Goal: Communication & Community: Answer question/provide support

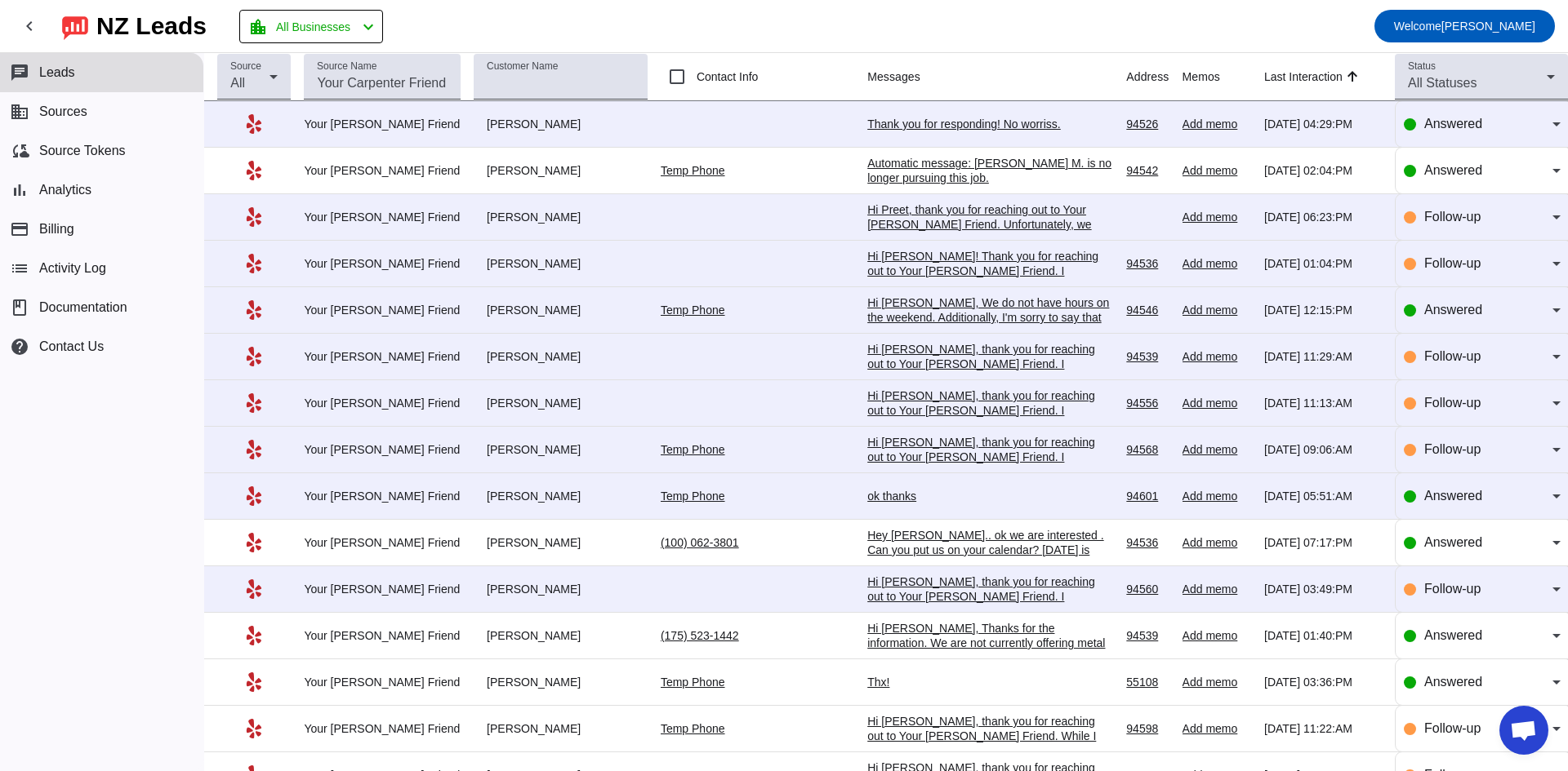
click at [910, 121] on div "Thank you for responding! No worriss." at bounding box center [989, 124] width 245 height 15
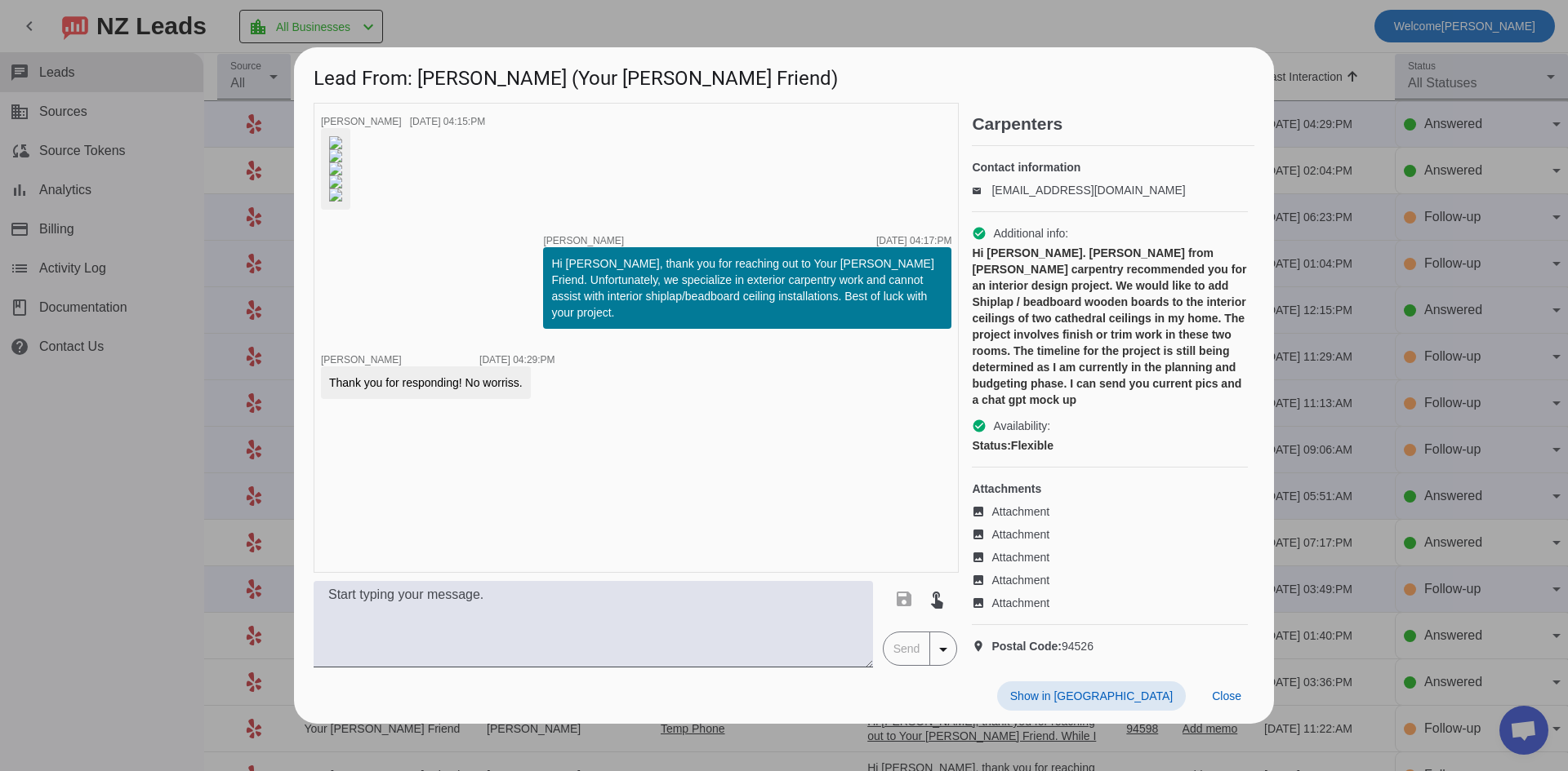
scroll to position [252, 0]
click at [106, 415] on div at bounding box center [784, 385] width 1568 height 771
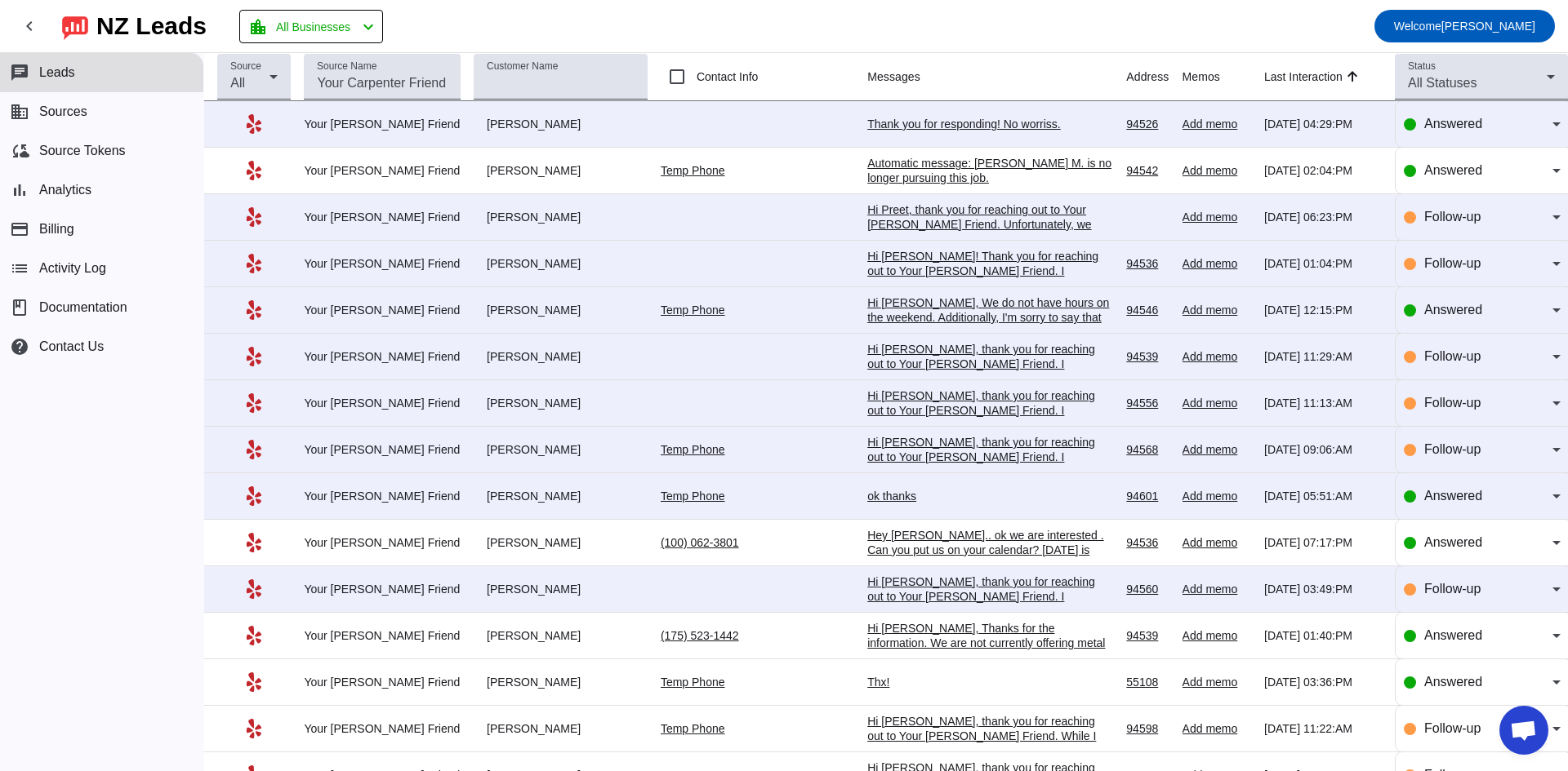
click at [939, 119] on div "Thank you for responding! No worriss." at bounding box center [989, 124] width 245 height 15
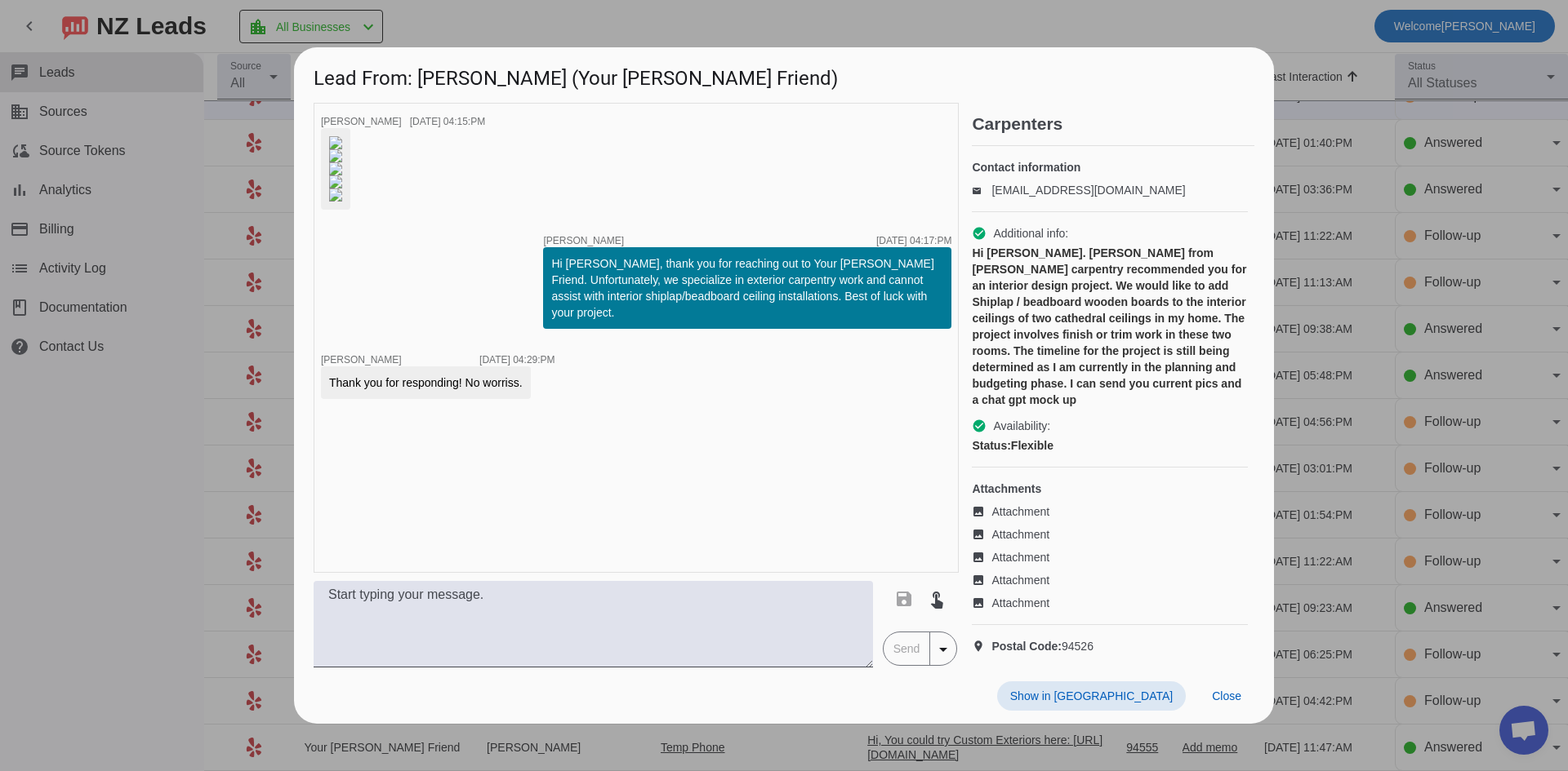
click at [97, 412] on div at bounding box center [784, 385] width 1568 height 771
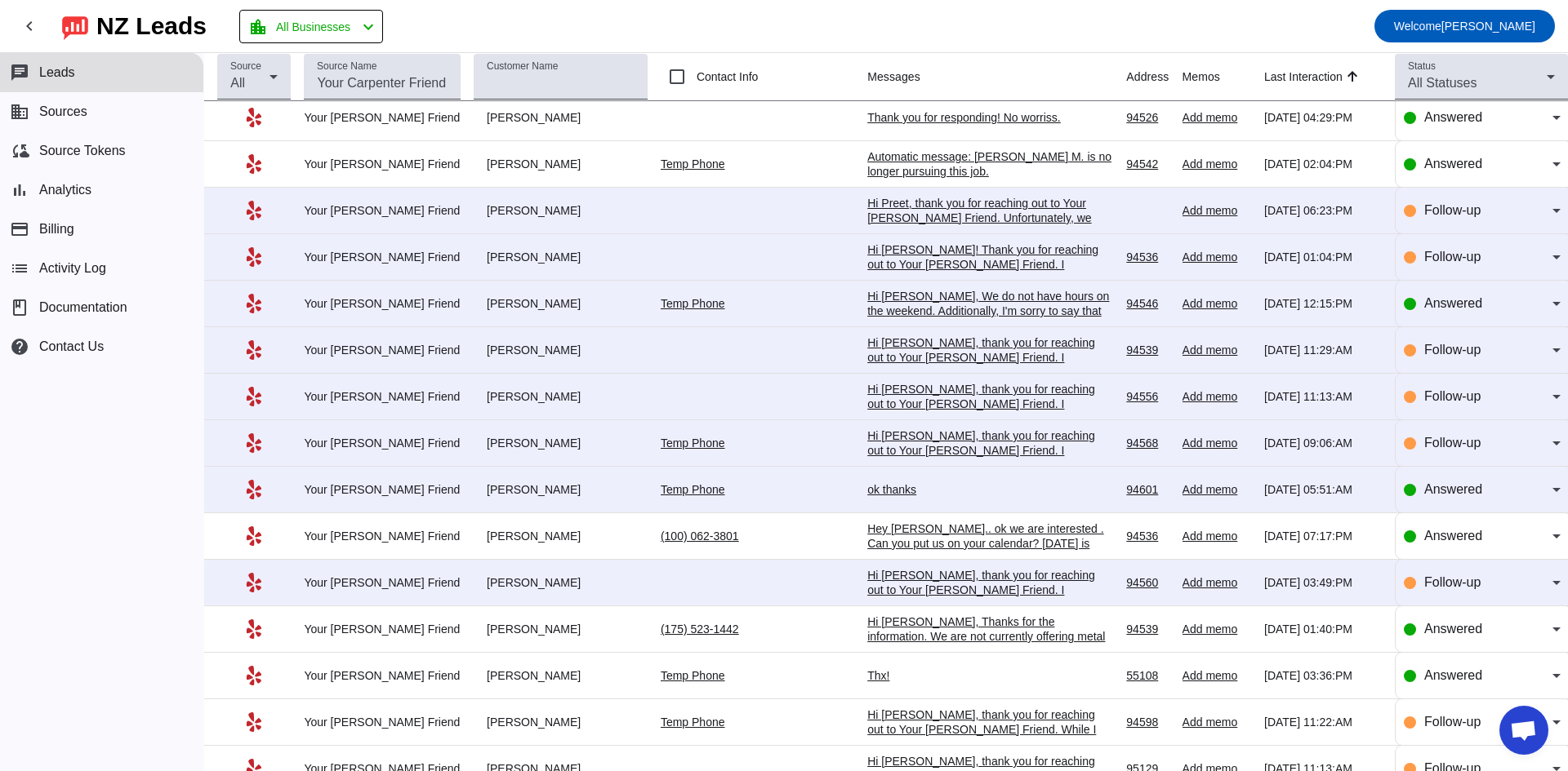
scroll to position [0, 0]
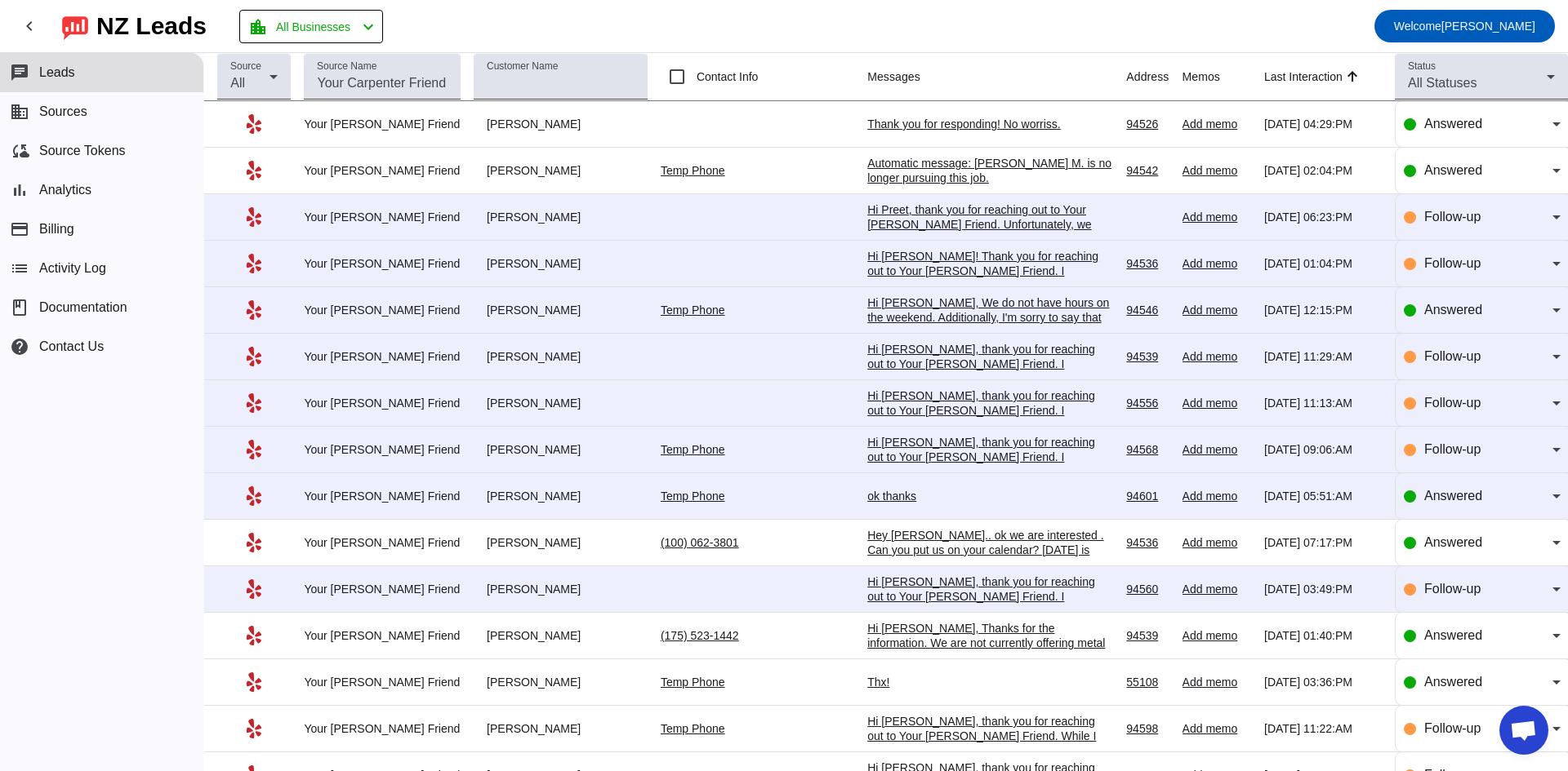
click at [898, 210] on div "Hi Preet, thank you for reaching out to Your [PERSON_NAME] Friend. Unfortunatel…" at bounding box center [989, 247] width 245 height 88
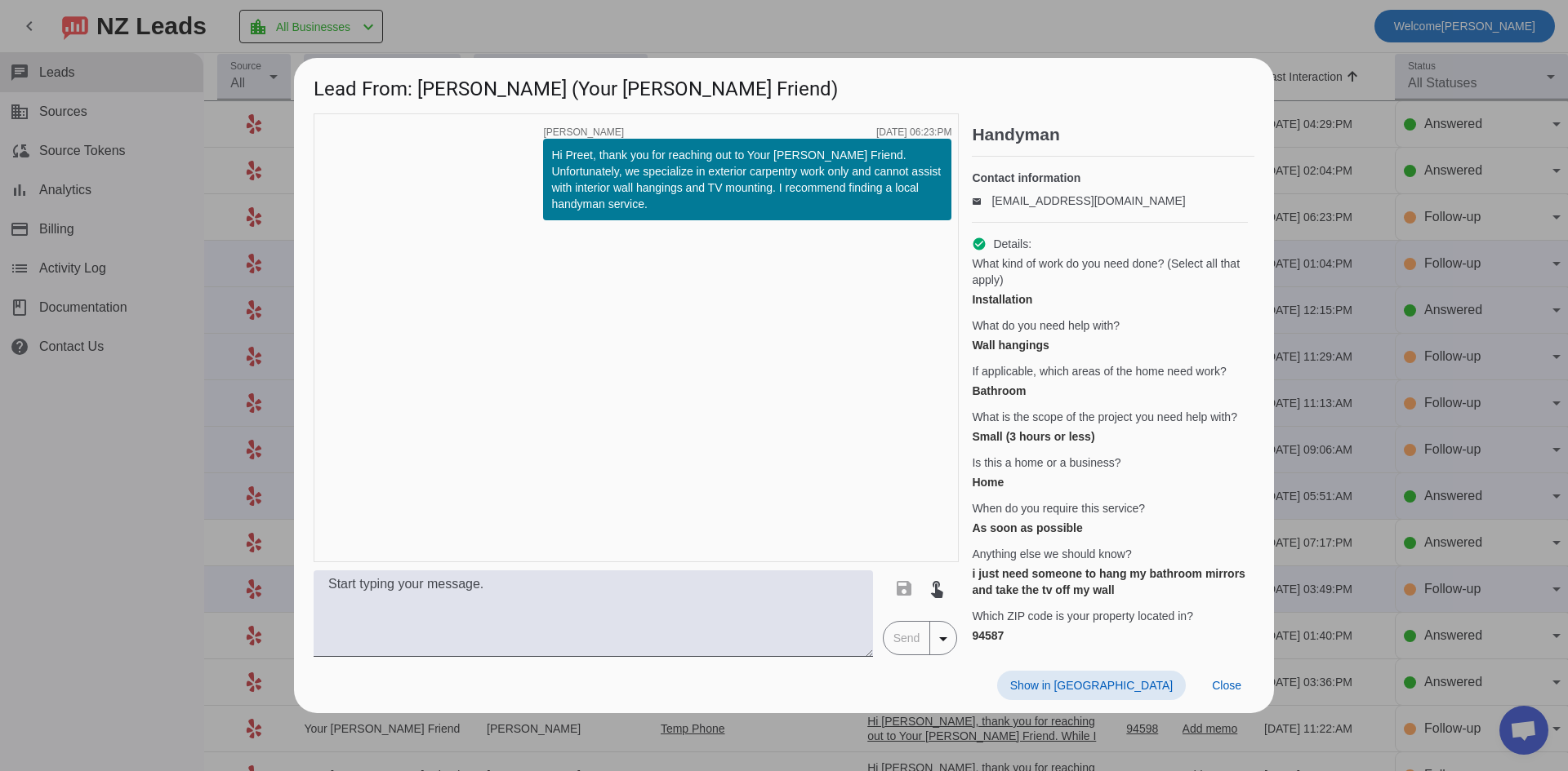
click at [1347, 27] on div at bounding box center [784, 385] width 1568 height 771
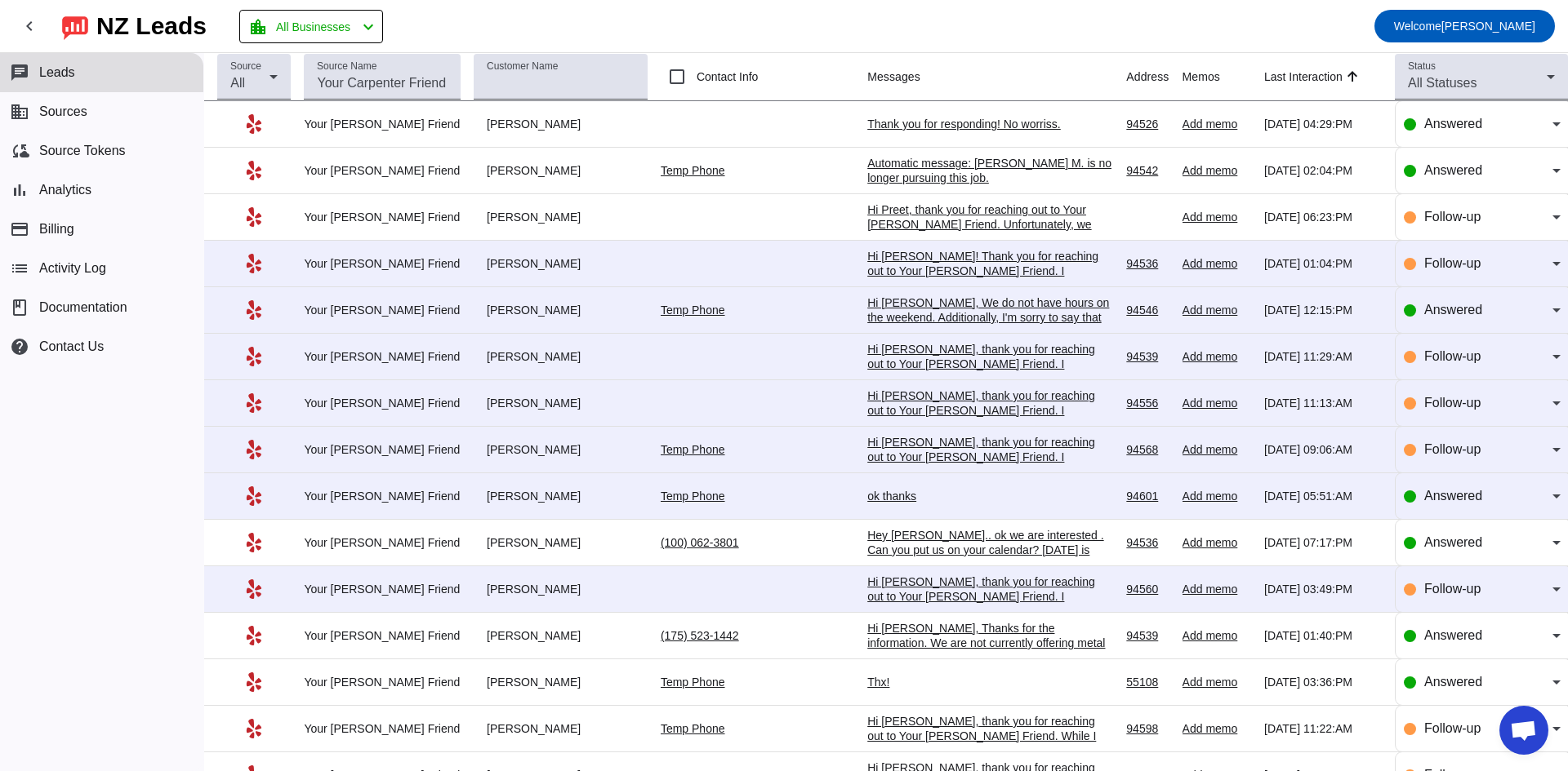
click at [1021, 261] on div "Hi [PERSON_NAME]! Thank you for reaching out to Your [PERSON_NAME] Friend. I ap…" at bounding box center [989, 293] width 245 height 88
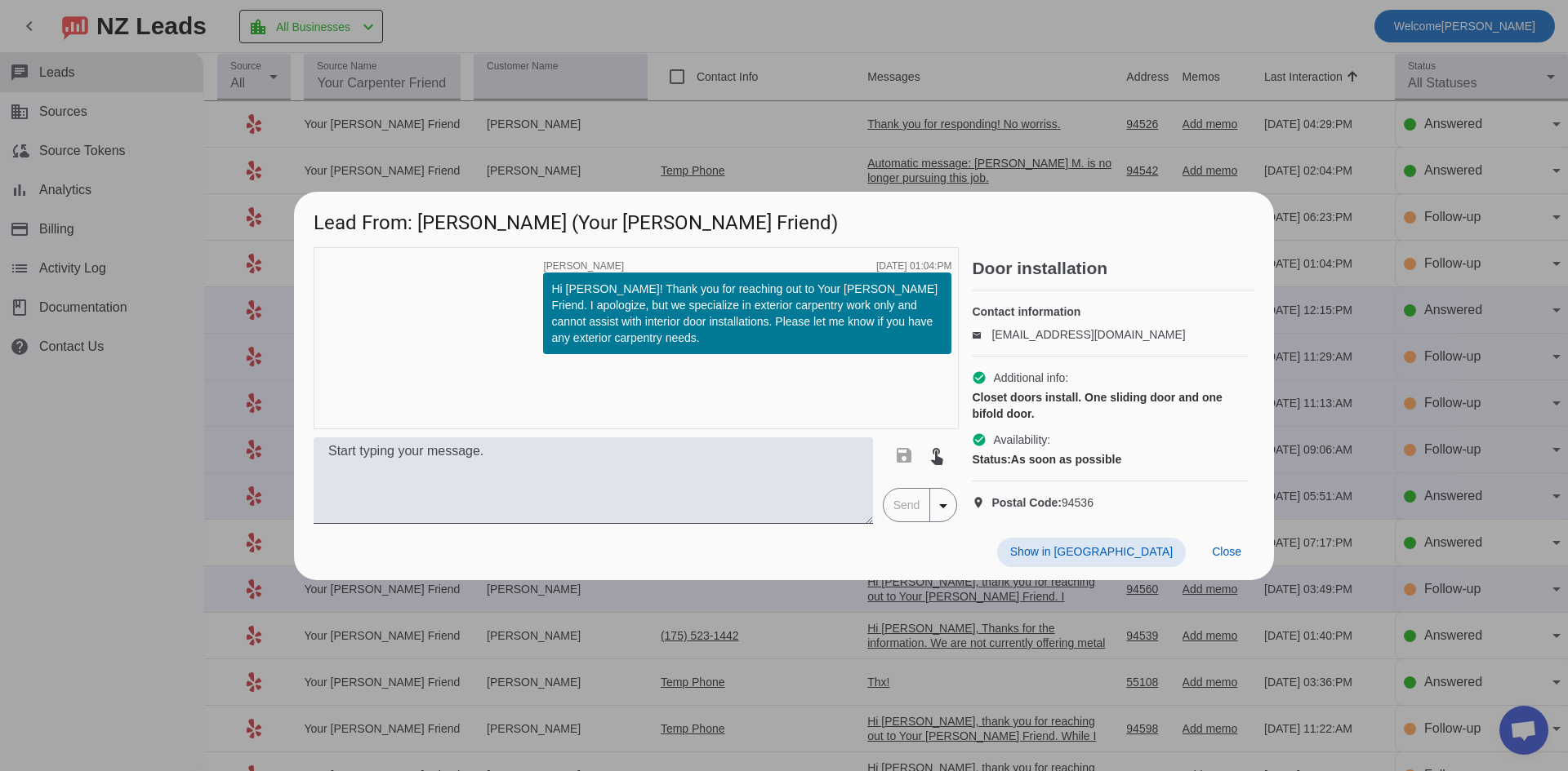
click at [1017, 81] on div at bounding box center [784, 385] width 1568 height 771
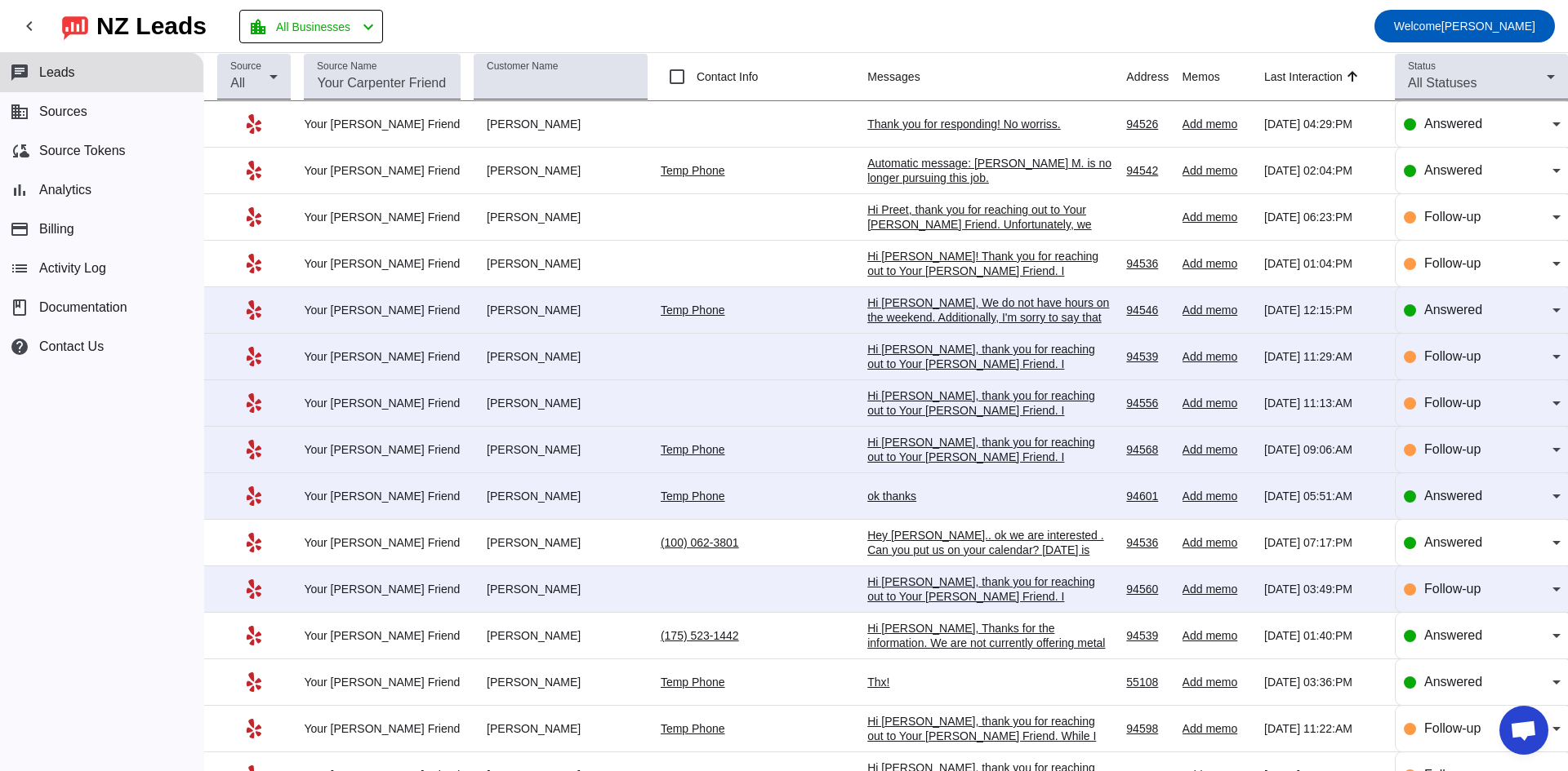
click at [907, 309] on div "Hi [PERSON_NAME], We do not have hours on the weekend. Additionally, I'm sorry …" at bounding box center [989, 325] width 245 height 59
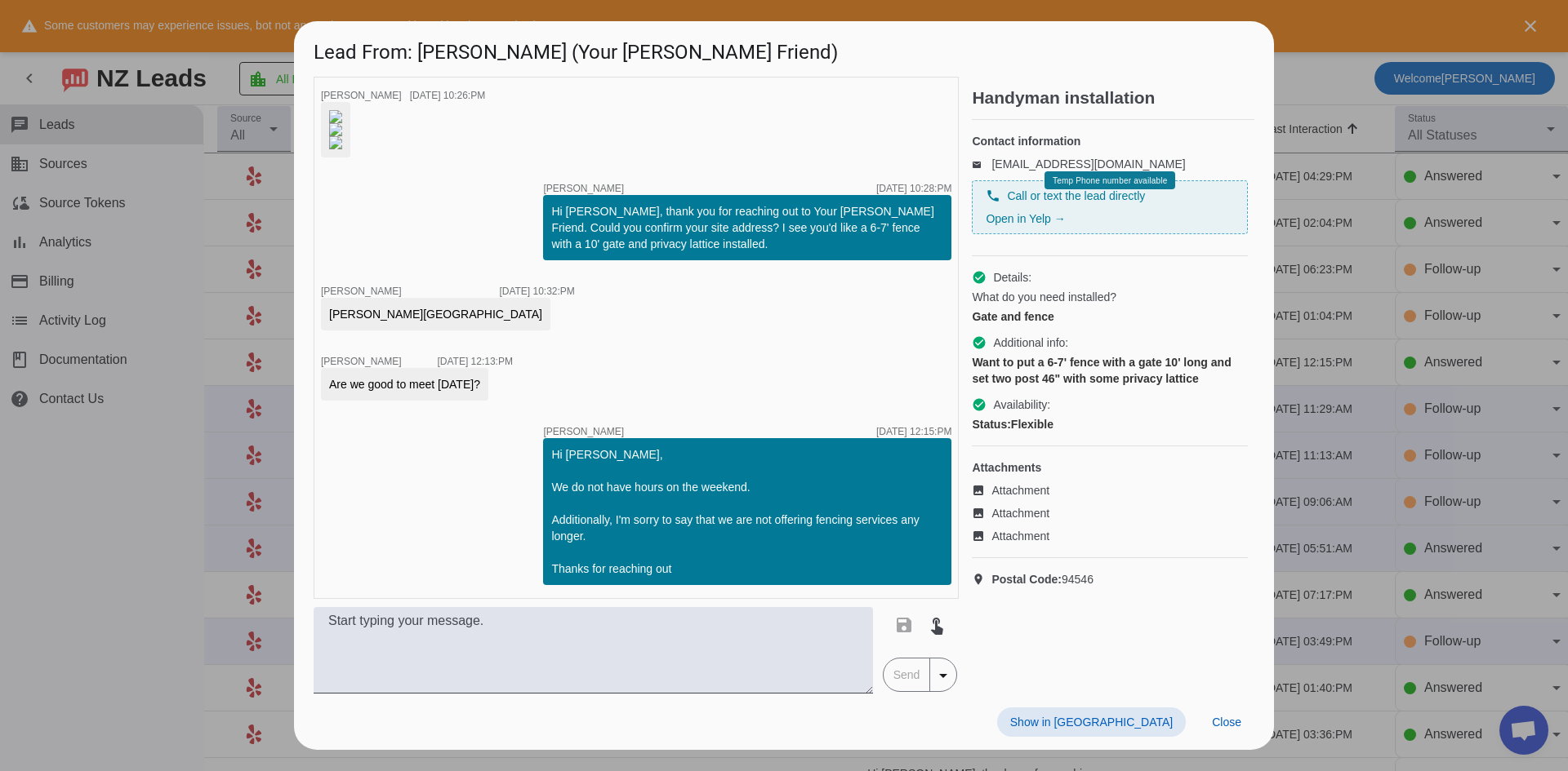
click at [139, 521] on div at bounding box center [784, 385] width 1568 height 771
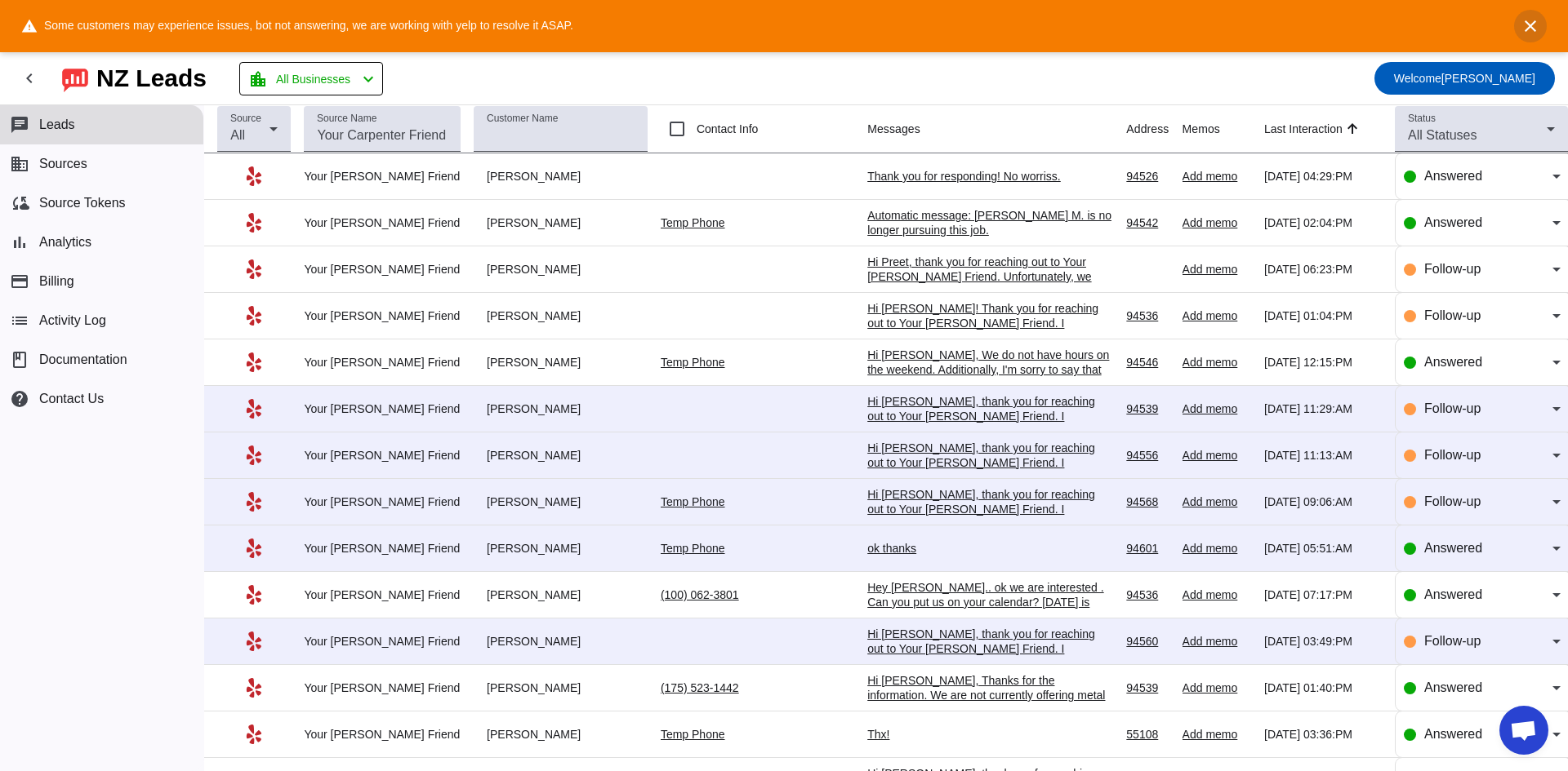
click at [1527, 24] on mat-icon "close" at bounding box center [1529, 25] width 20 height 20
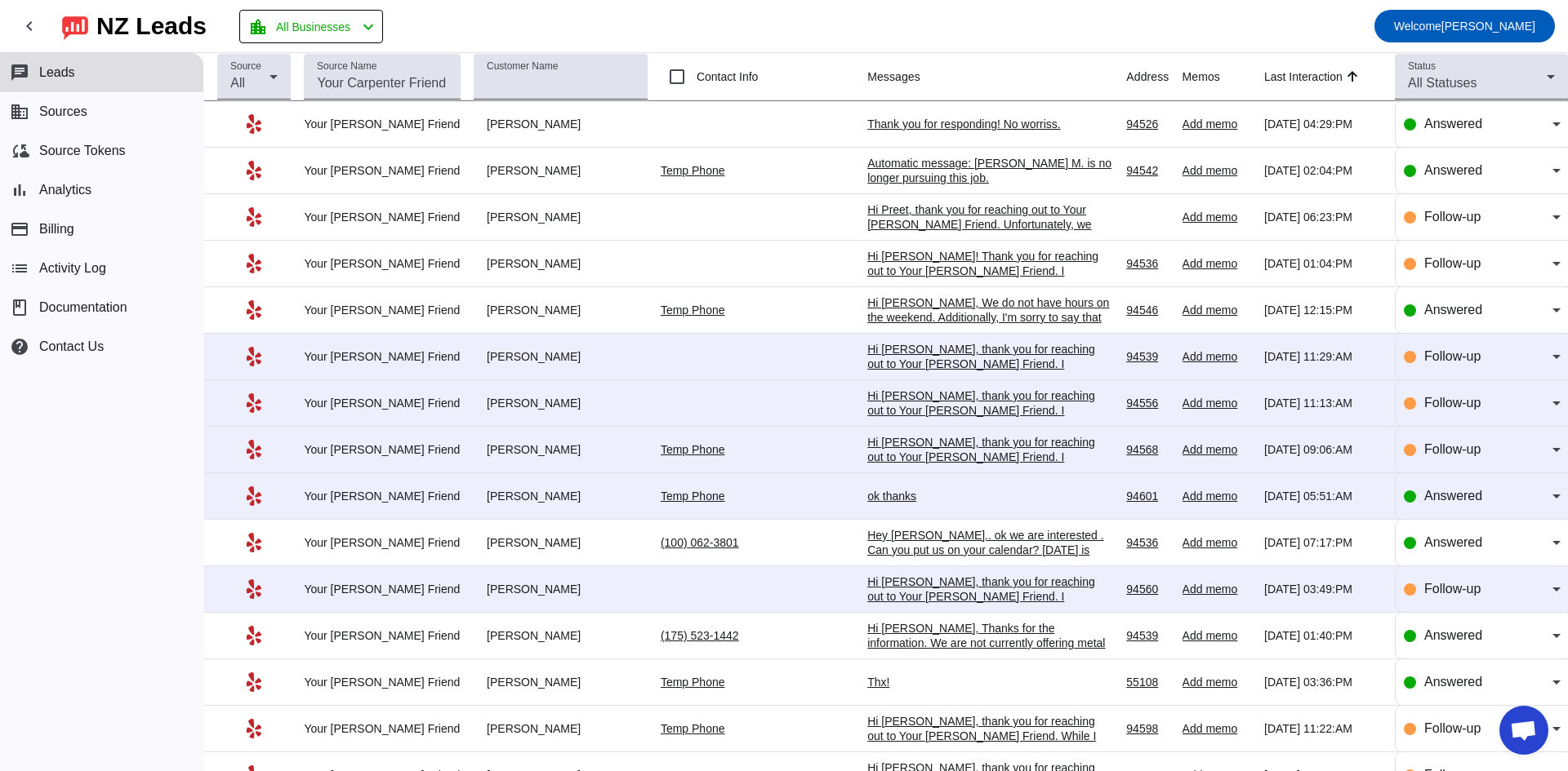
click at [967, 363] on div "Hi [PERSON_NAME], thank you for reaching out to Your [PERSON_NAME] Friend. I ap…" at bounding box center [989, 378] width 245 height 73
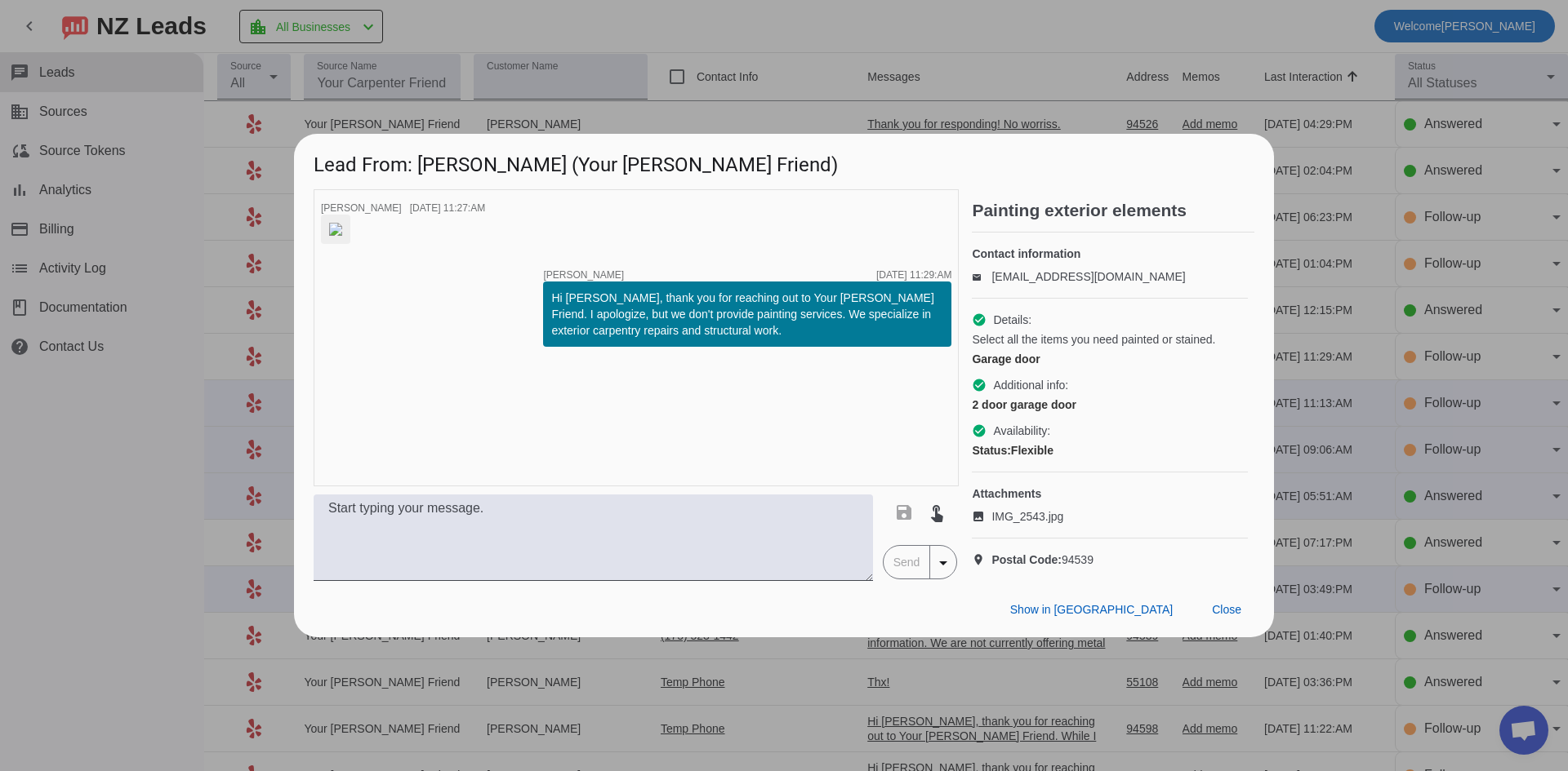
click at [147, 492] on div at bounding box center [784, 385] width 1568 height 771
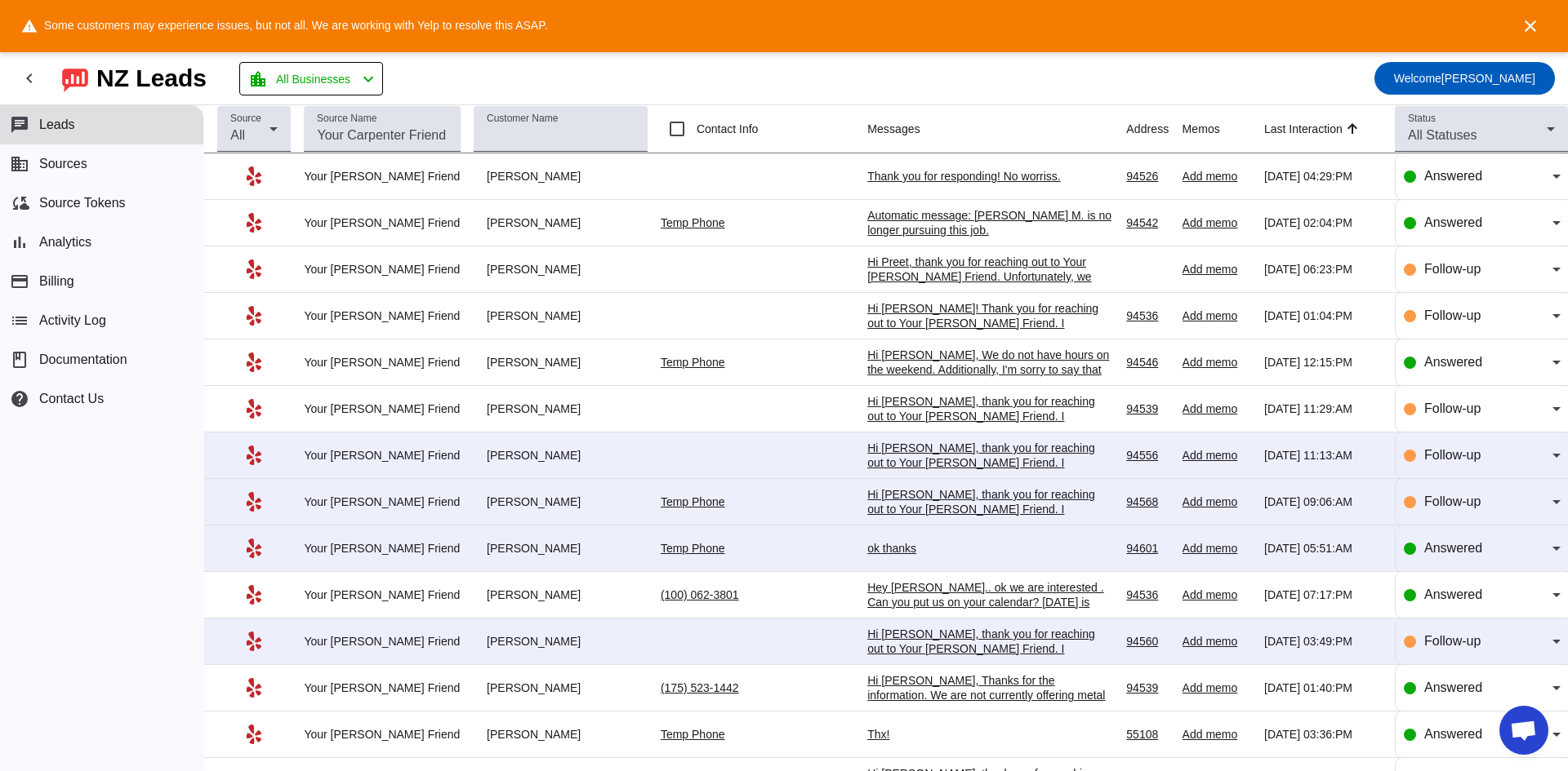
click at [963, 453] on div "Hi [PERSON_NAME], thank you for reaching out to Your [PERSON_NAME] Friend. I ap…" at bounding box center [989, 485] width 245 height 88
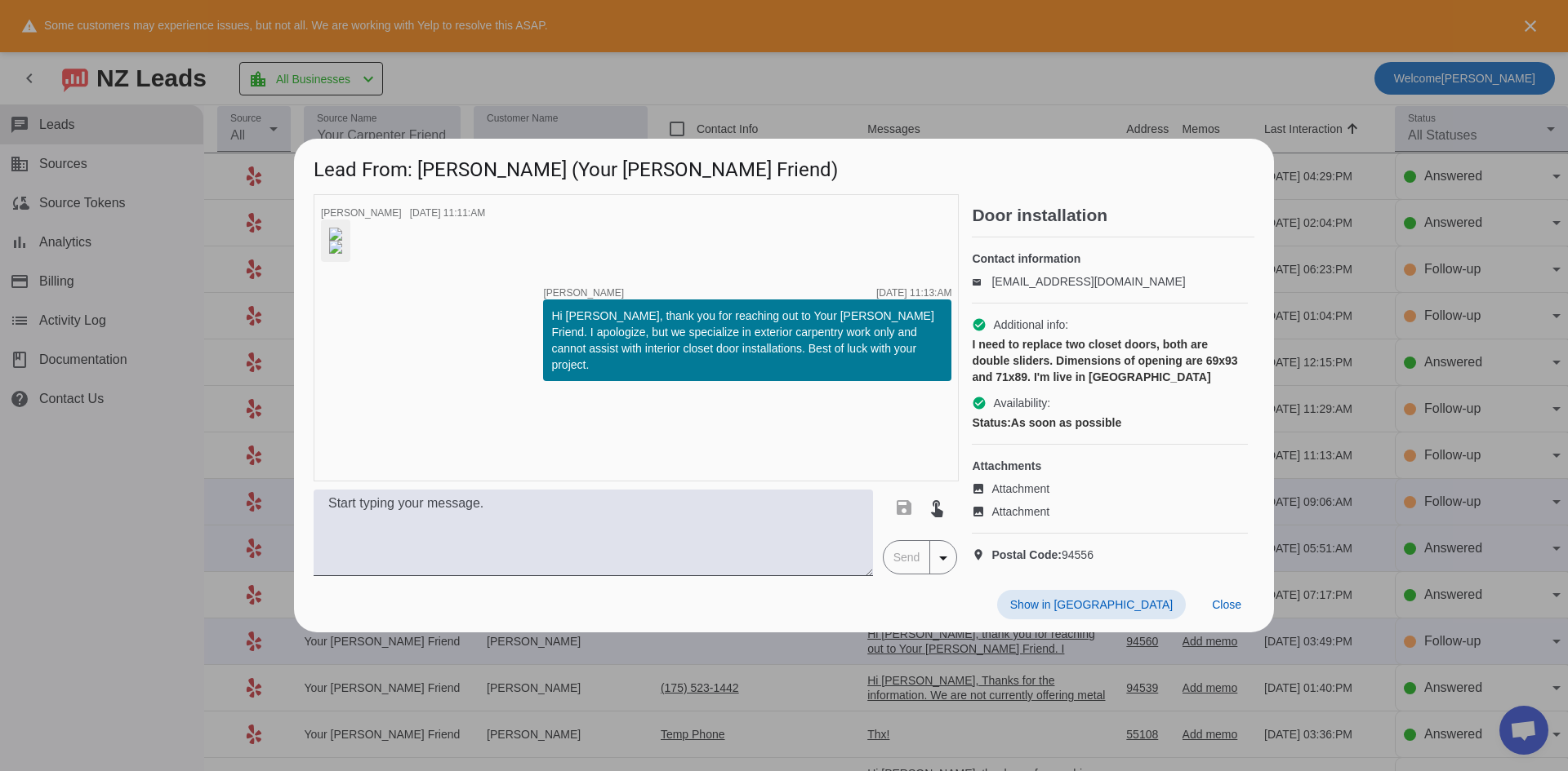
click at [189, 392] on div at bounding box center [784, 385] width 1568 height 771
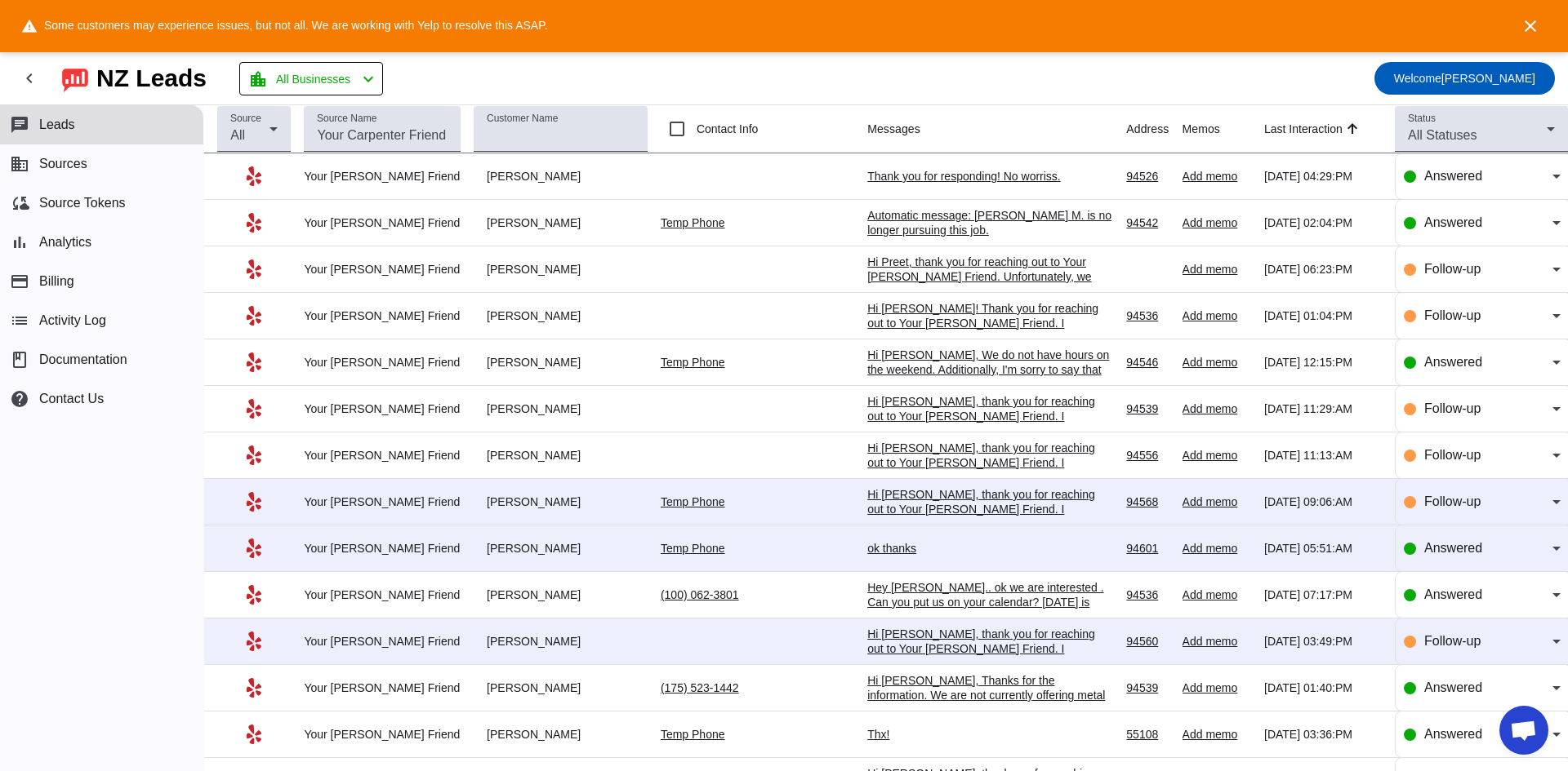
click at [867, 496] on div "Hi [PERSON_NAME], thank you for reaching out to Your [PERSON_NAME] Friend. I ap…" at bounding box center [989, 524] width 245 height 73
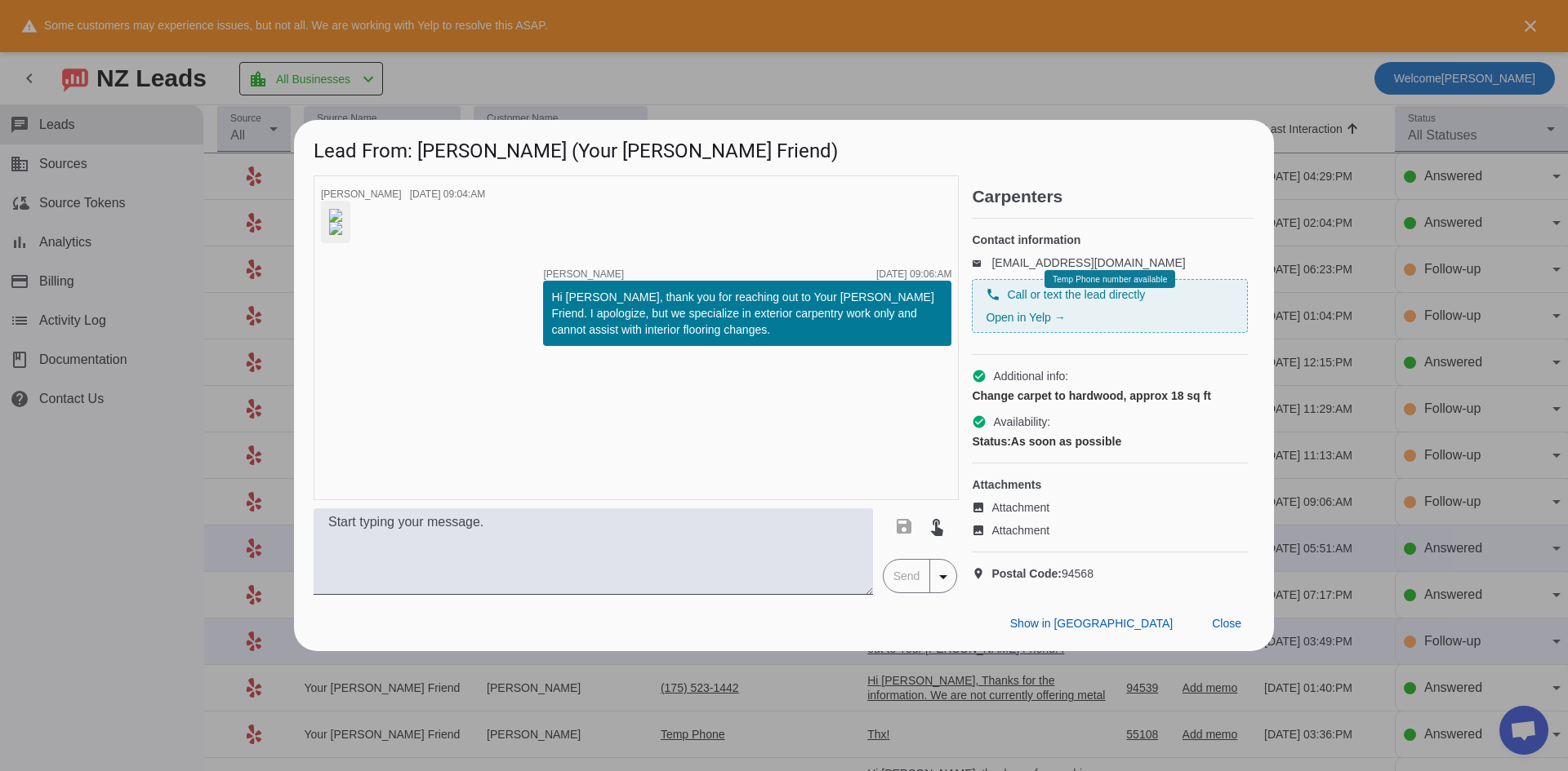
click at [122, 480] on div at bounding box center [784, 385] width 1568 height 771
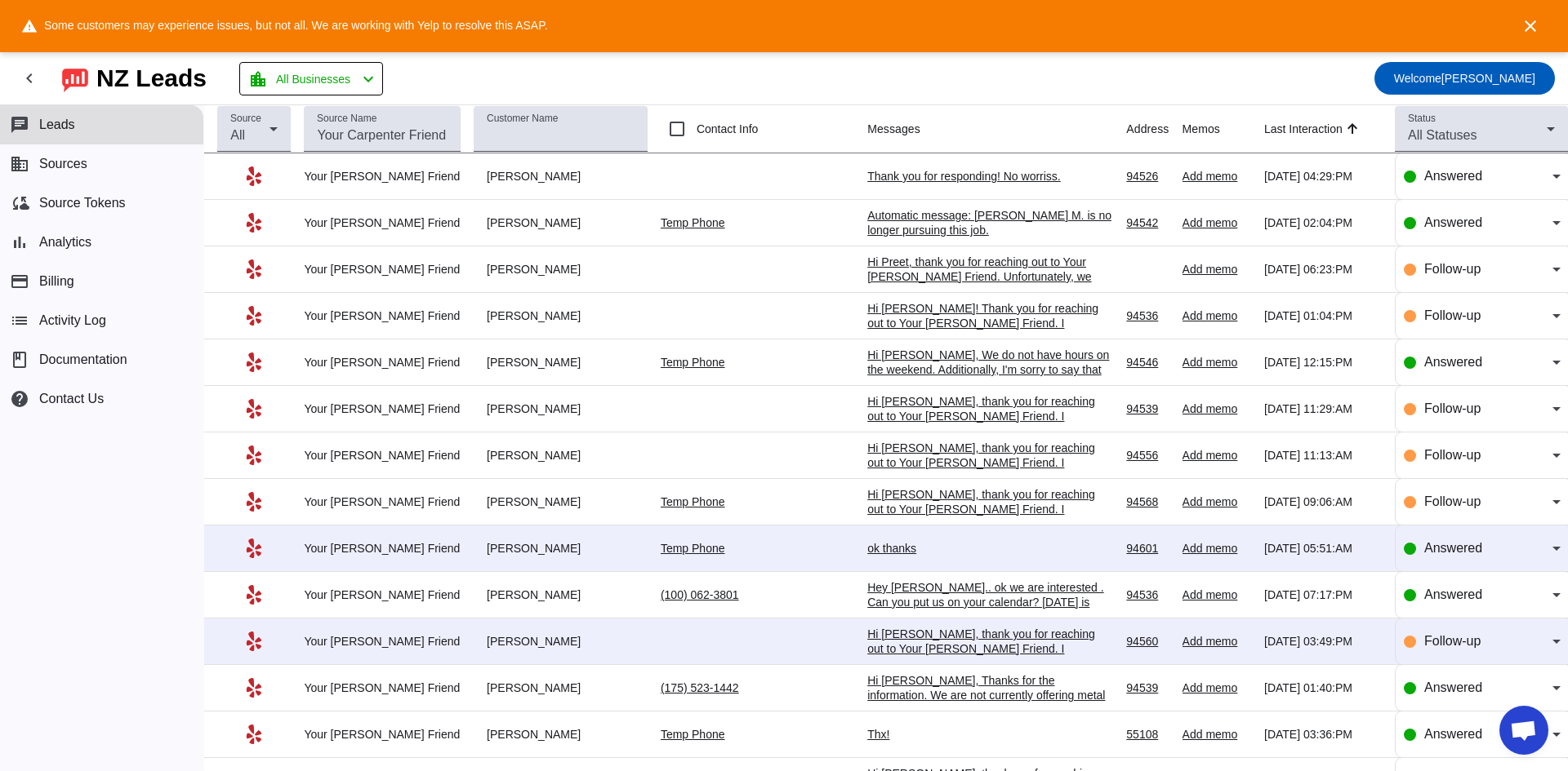
click at [867, 552] on div "ok thanks" at bounding box center [989, 548] width 245 height 15
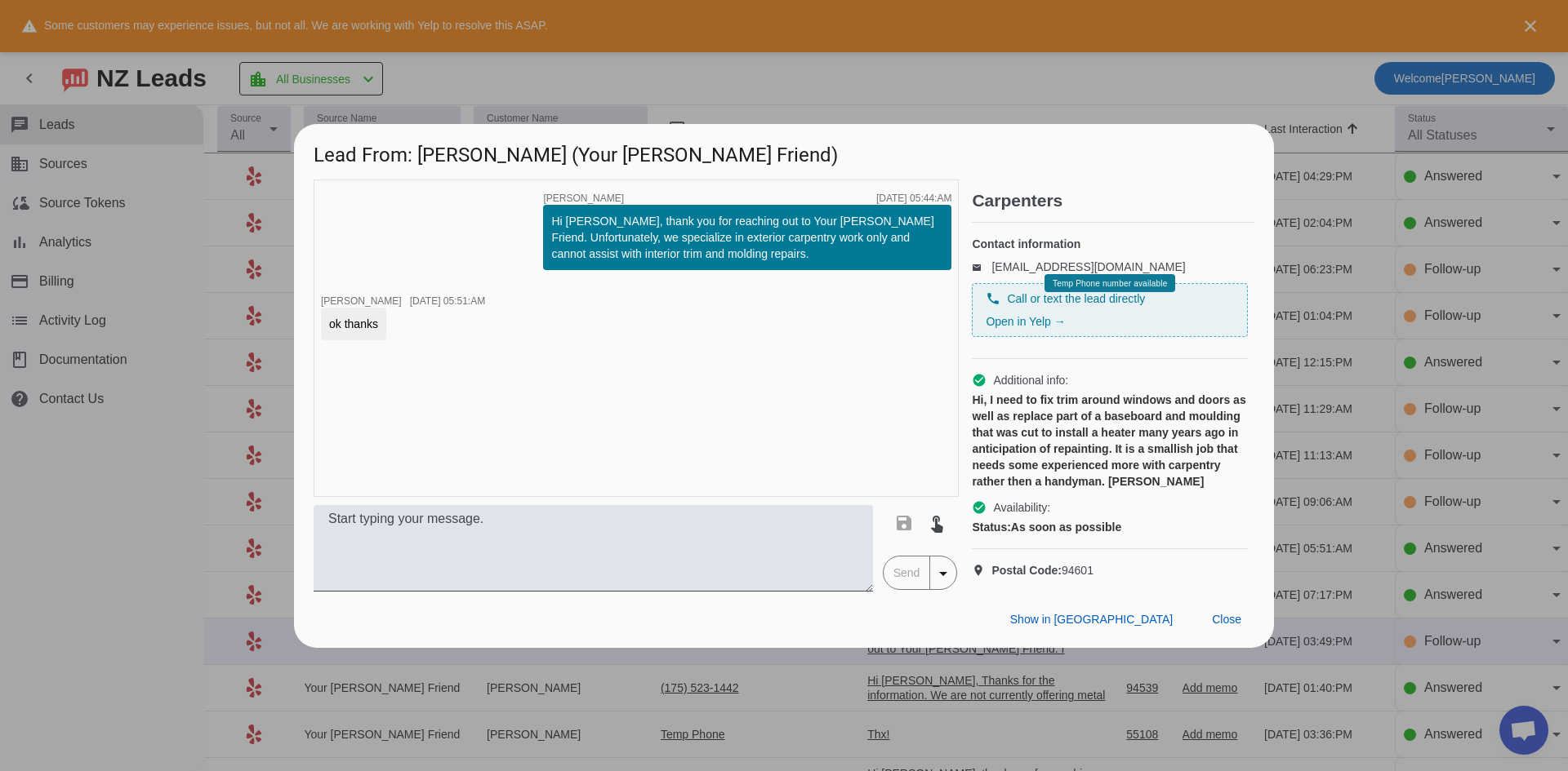
drag, startPoint x: 78, startPoint y: 471, endPoint x: 130, endPoint y: 459, distance: 53.4
click at [81, 470] on div at bounding box center [784, 385] width 1568 height 771
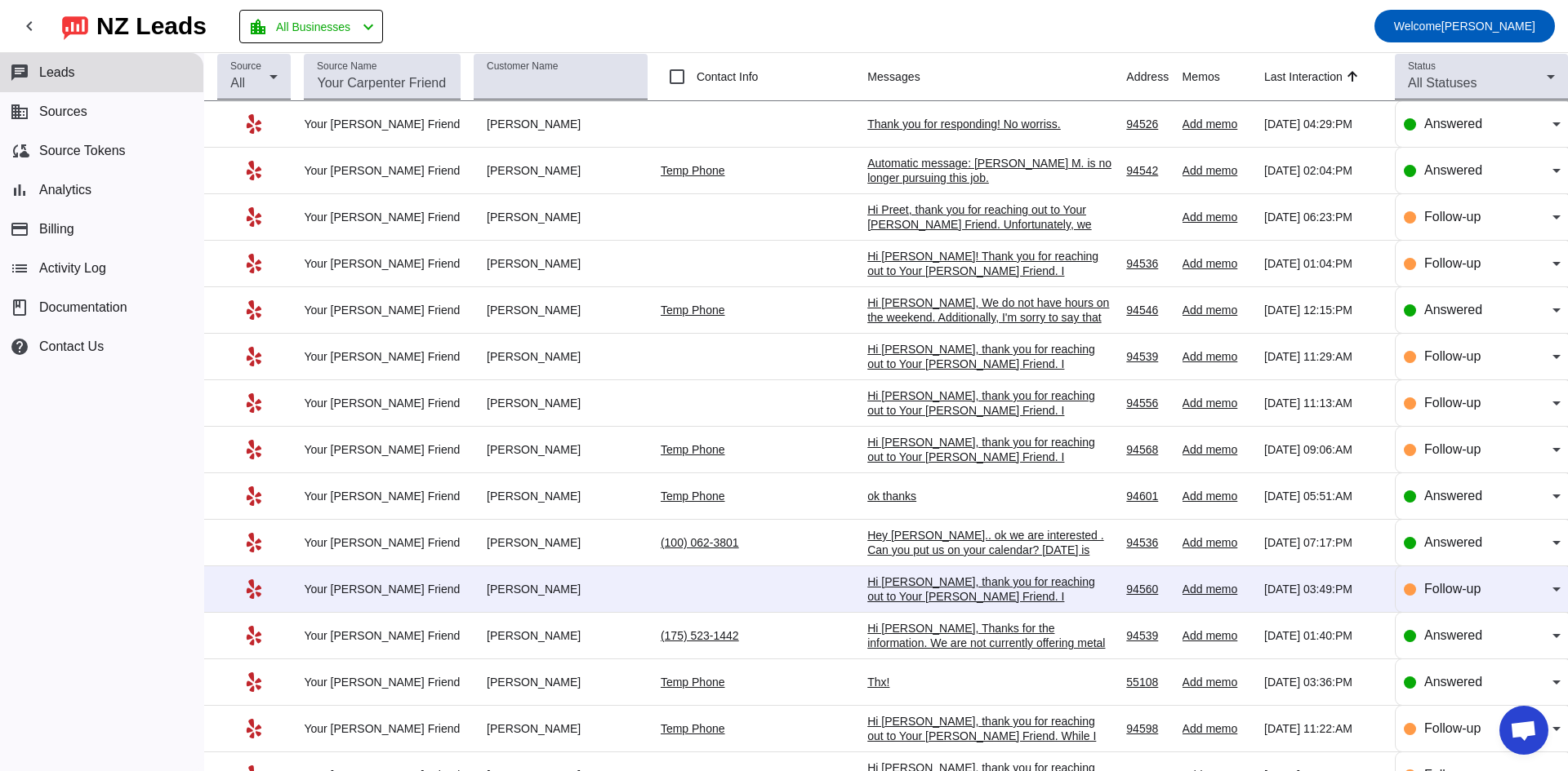
click at [977, 546] on div "Hey [PERSON_NAME].. ok we are interested . Can you put us on your calendar? [DA…" at bounding box center [989, 564] width 245 height 73
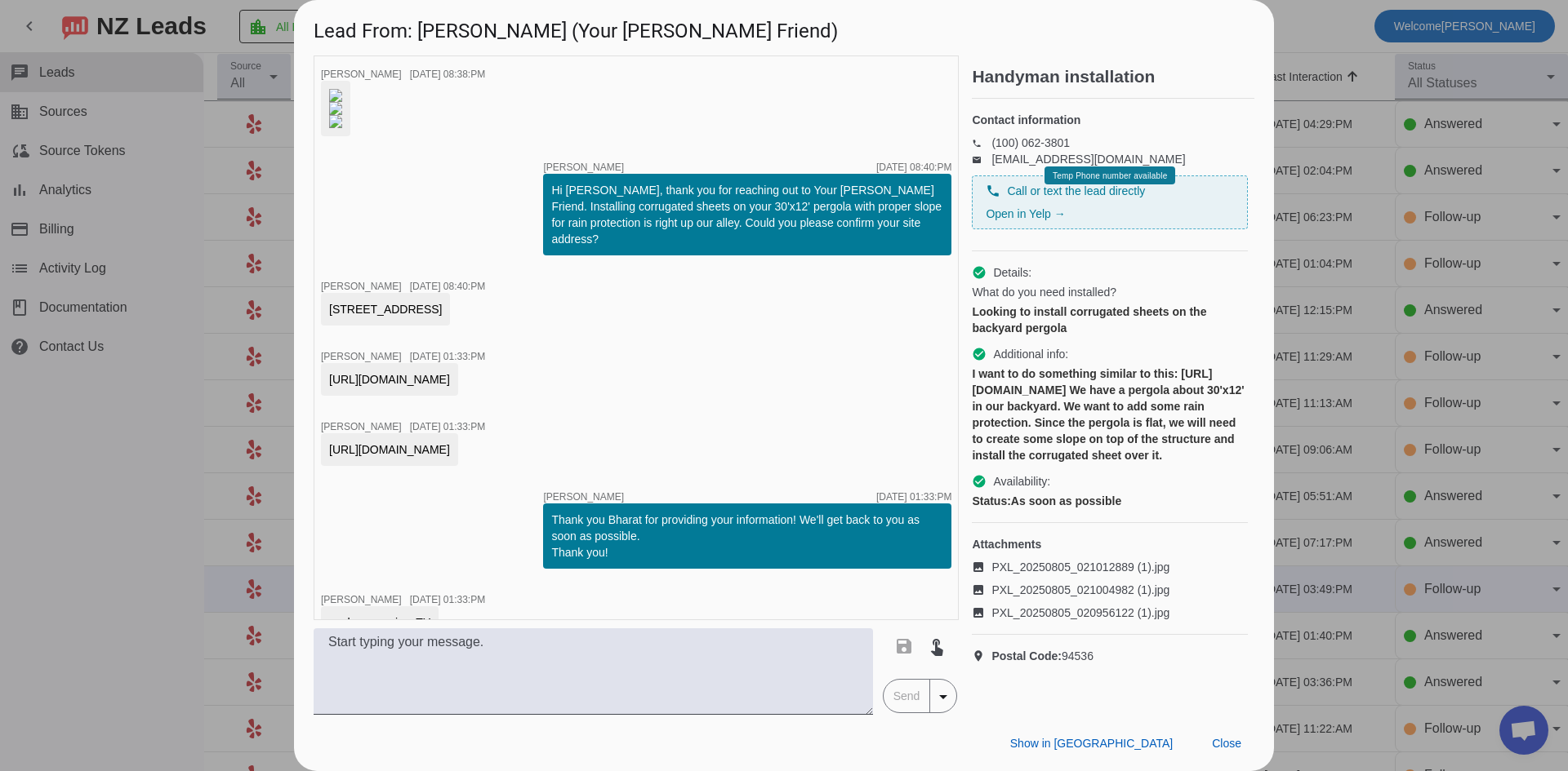
scroll to position [1257, 0]
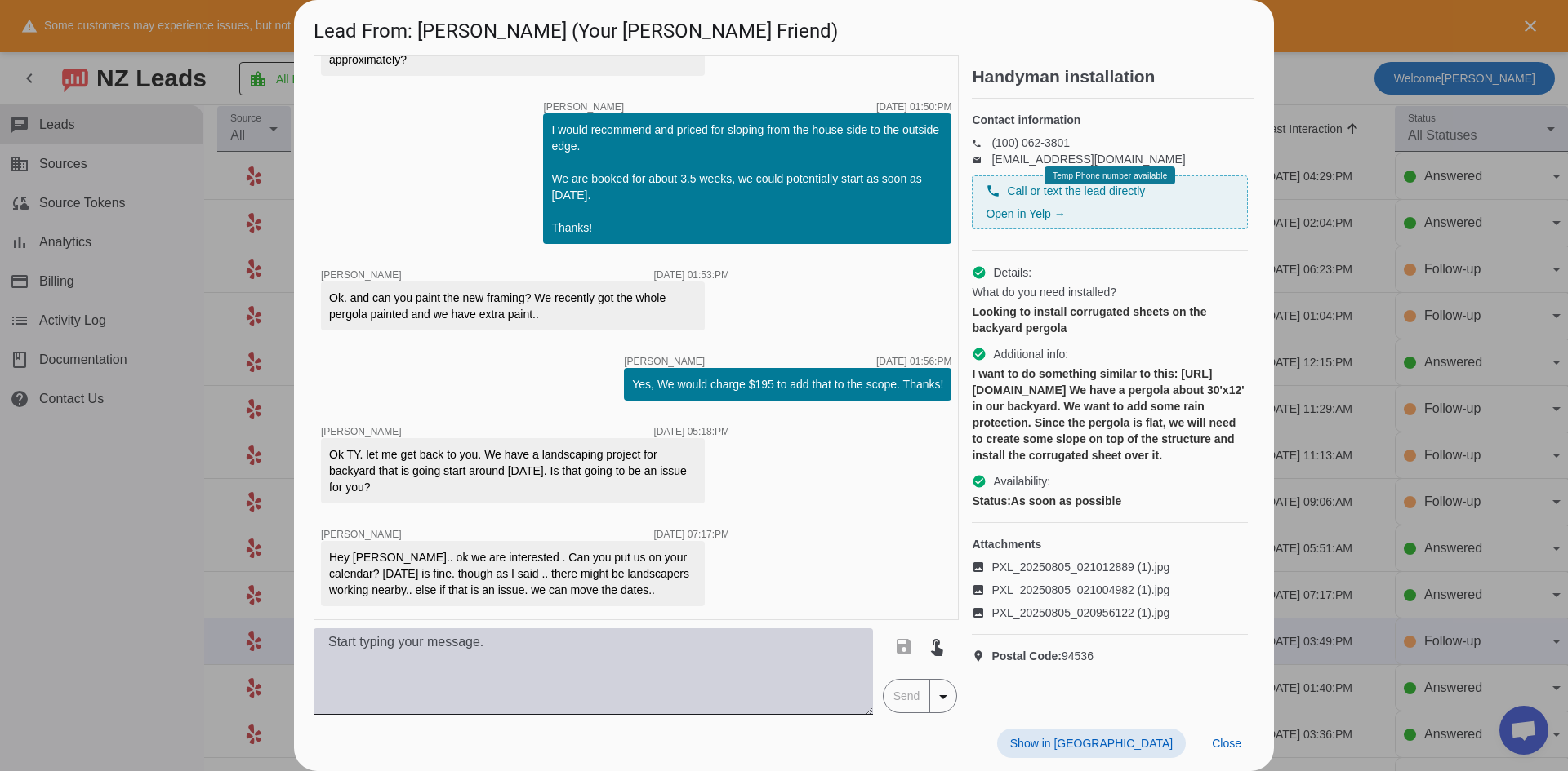
click at [675, 643] on textarea at bounding box center [593, 671] width 559 height 86
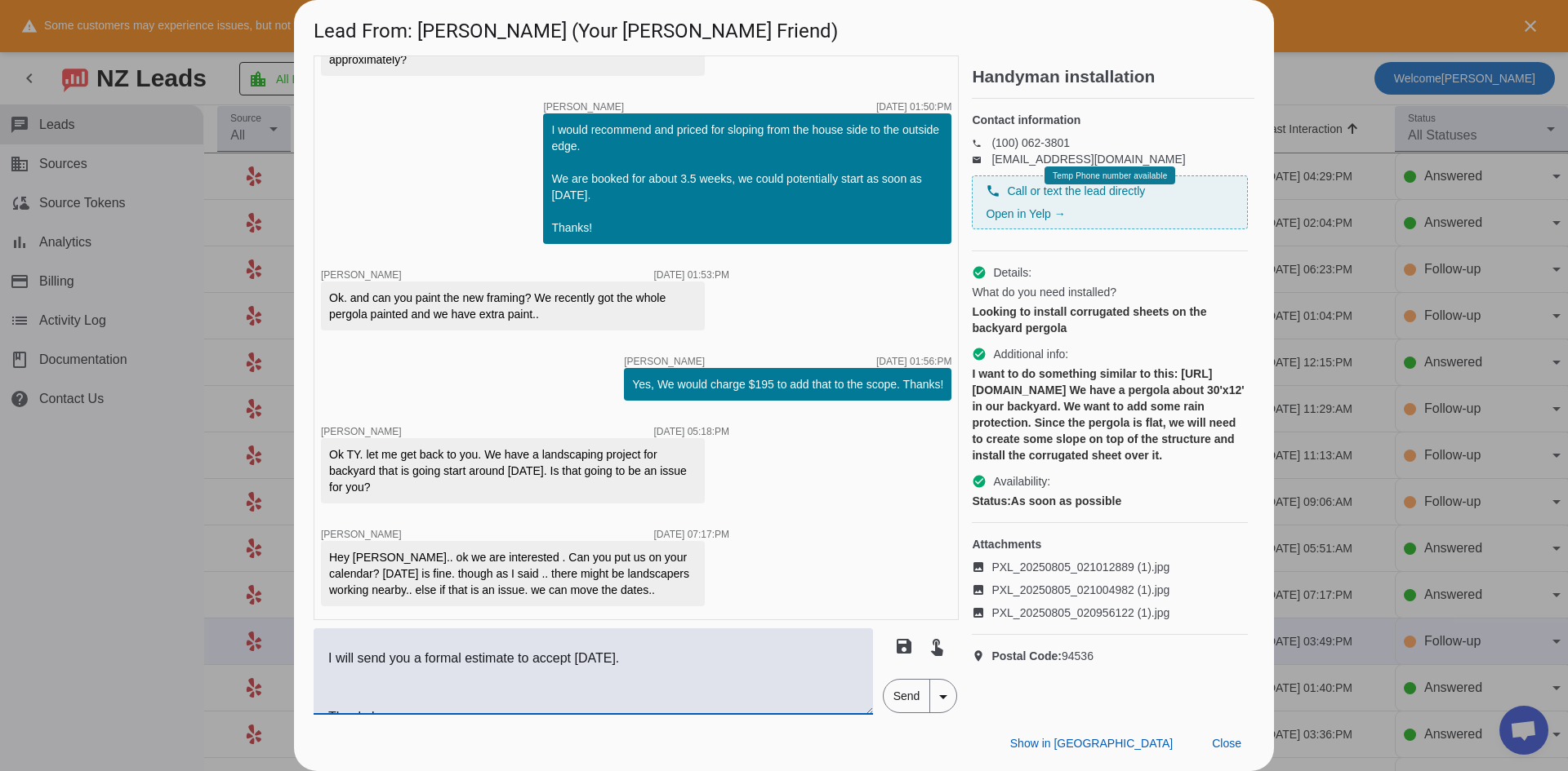
scroll to position [98, 0]
type textarea "Hi Bharat, Glad to hear it. We can pencil you in for September 10th and I don't…"
click at [902, 703] on span "Send" at bounding box center [907, 696] width 47 height 33
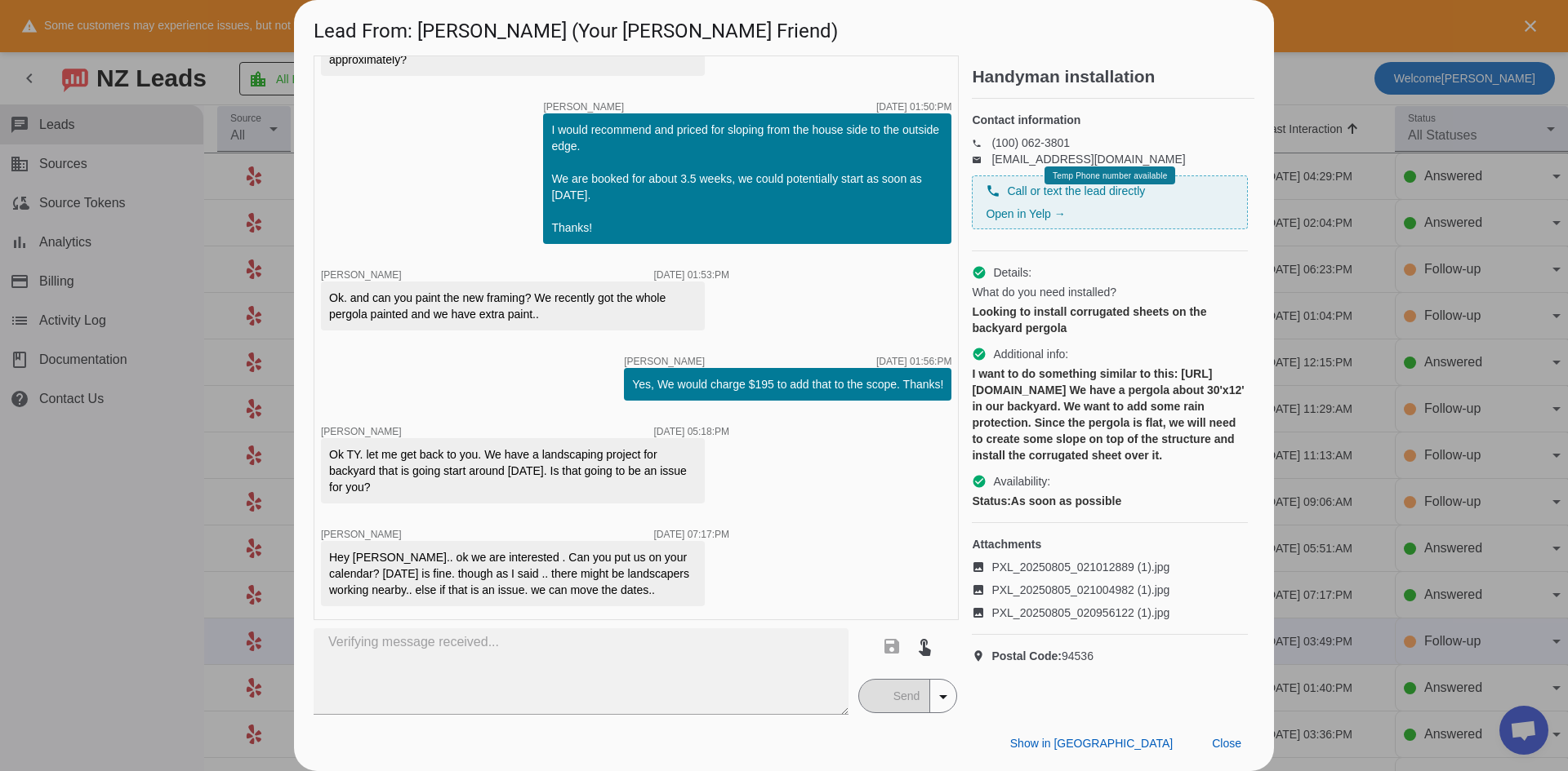
scroll to position [0, 0]
click at [121, 561] on div at bounding box center [784, 385] width 1568 height 771
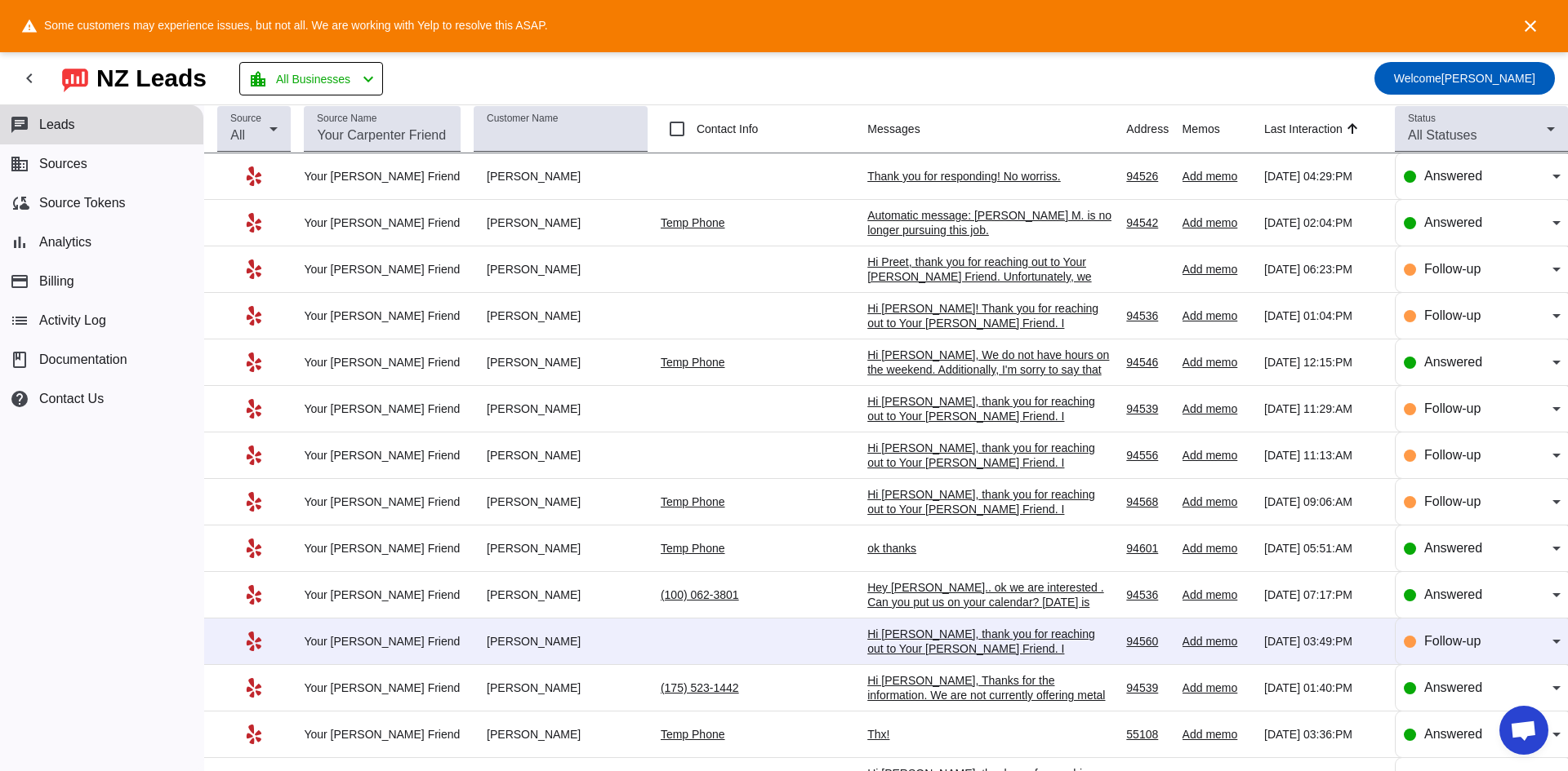
click at [881, 642] on div "Hi [PERSON_NAME], thank you for reaching out to Your [PERSON_NAME] Friend. I ap…" at bounding box center [989, 671] width 245 height 88
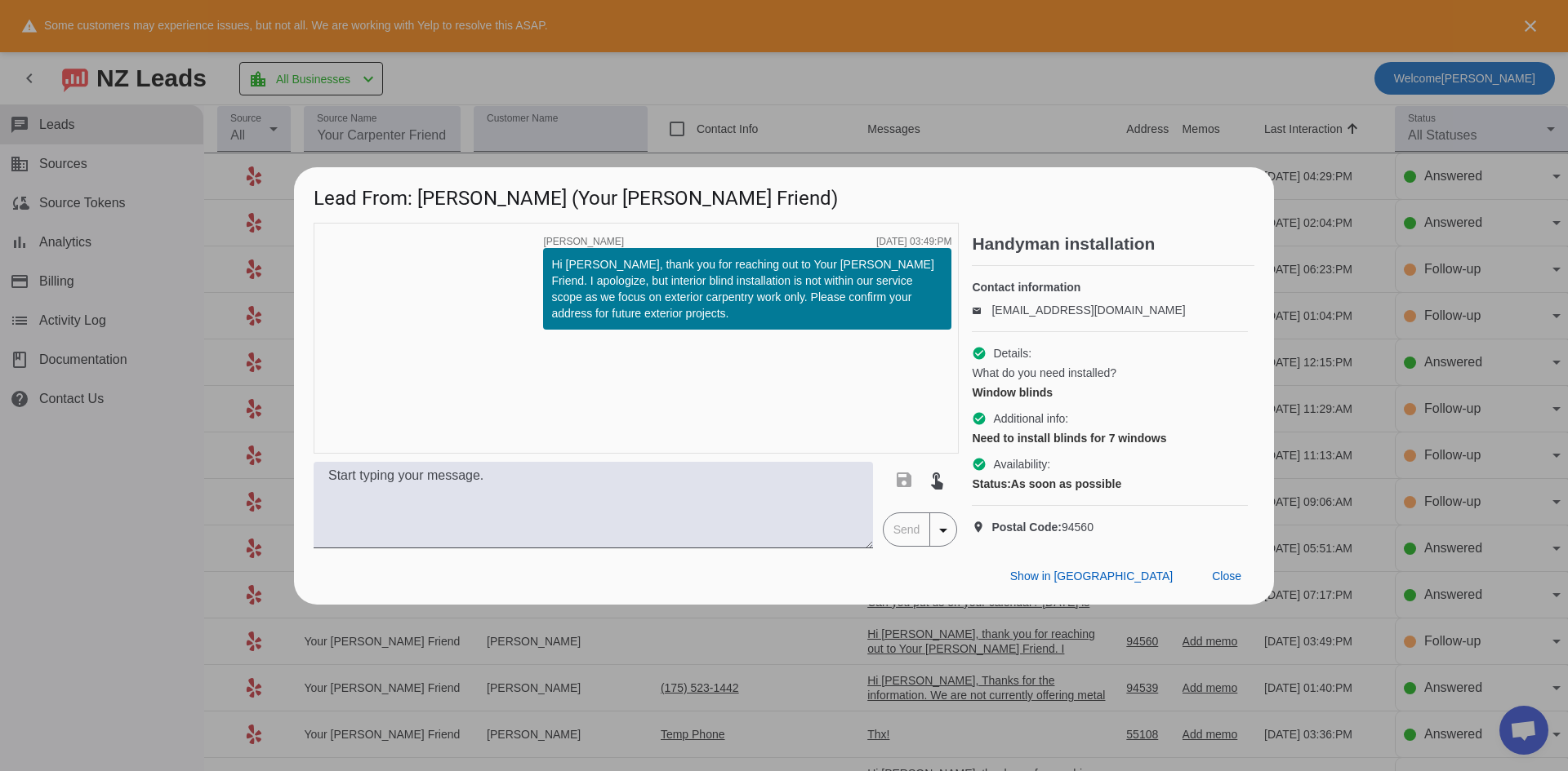
click at [121, 627] on div at bounding box center [784, 385] width 1568 height 771
